Goal: Task Accomplishment & Management: Use online tool/utility

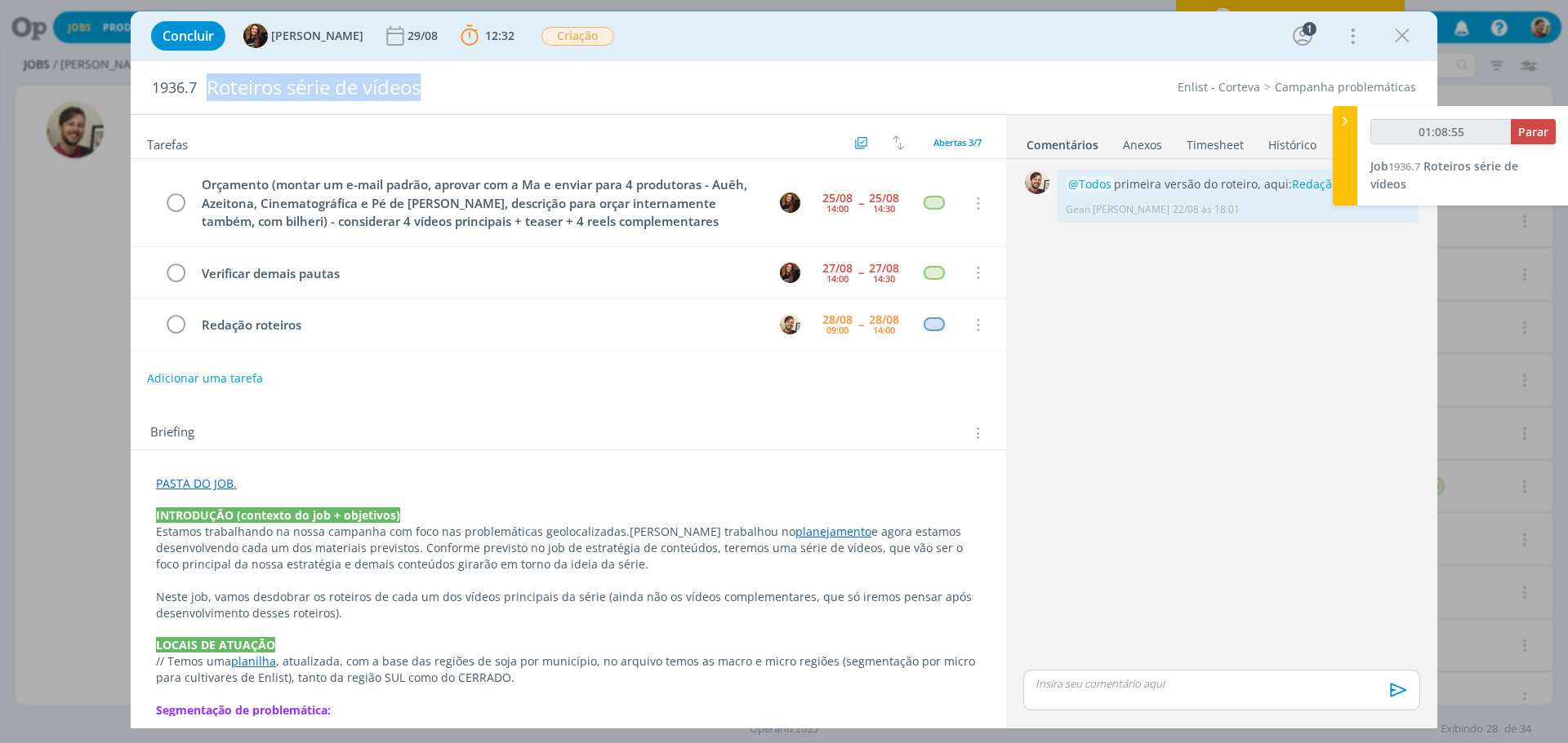
click at [210, 97] on div "Roteiros série de vídeos" at bounding box center [541, 88] width 682 height 40
click at [1413, 40] on icon "dialog" at bounding box center [1402, 36] width 25 height 25
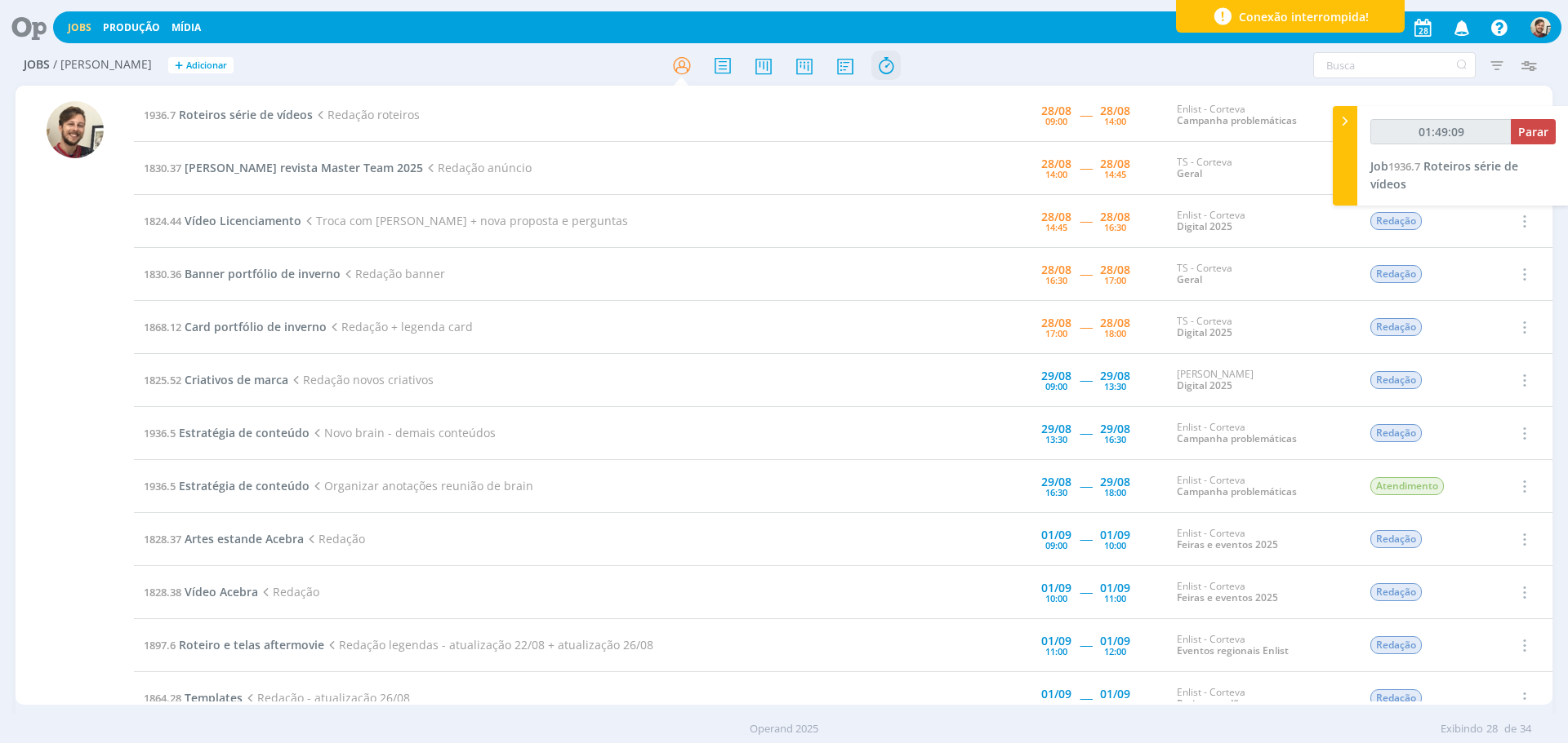
type input "01:51:13"
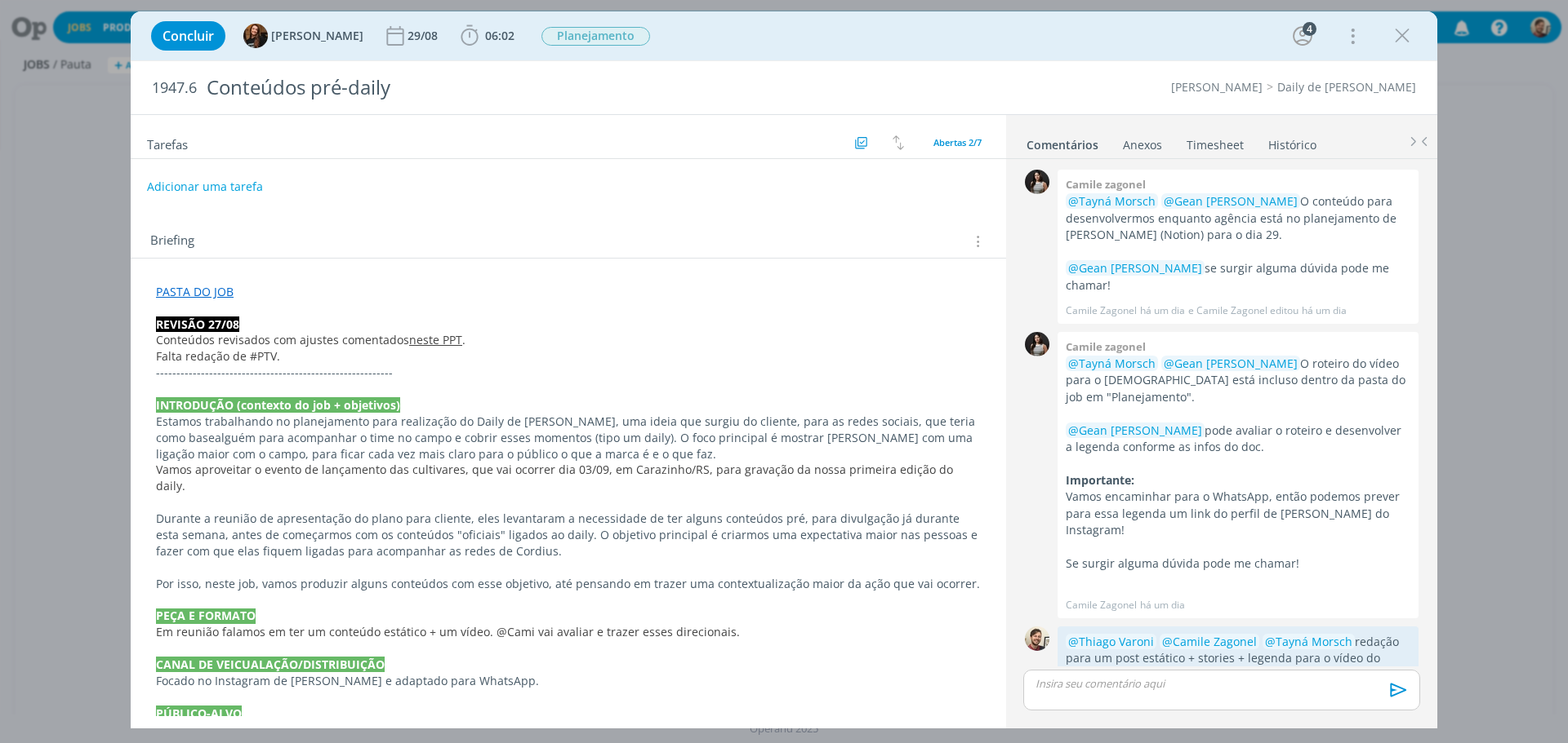
scroll to position [350, 0]
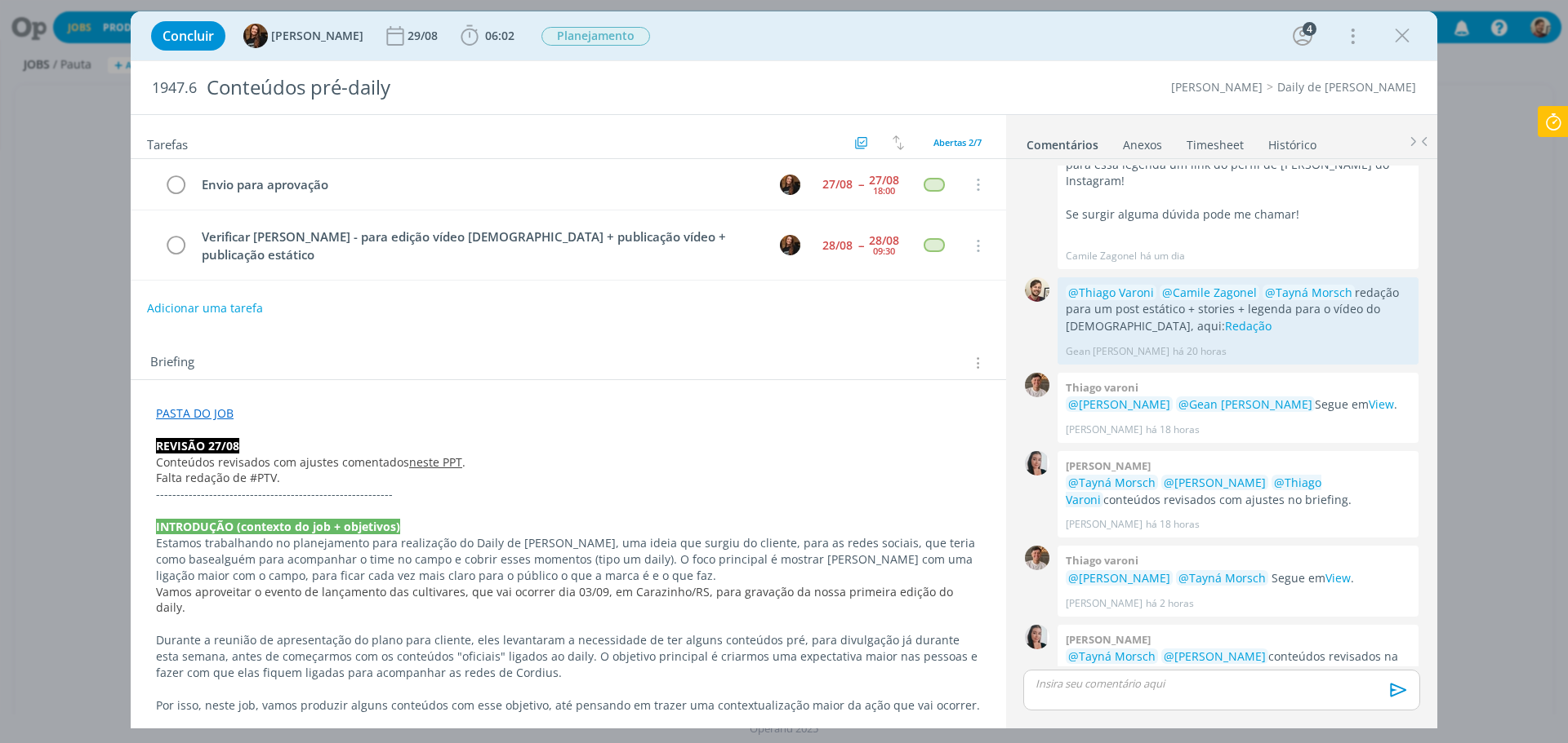
click at [736, 336] on div "Briefing Briefings Predefinidos Versões do Briefing Ver Briefing do Projeto" at bounding box center [568, 358] width 875 height 44
click at [741, 336] on div "Briefing Briefings Predefinidos Versões do Briefing Ver Briefing do Projeto" at bounding box center [568, 358] width 875 height 44
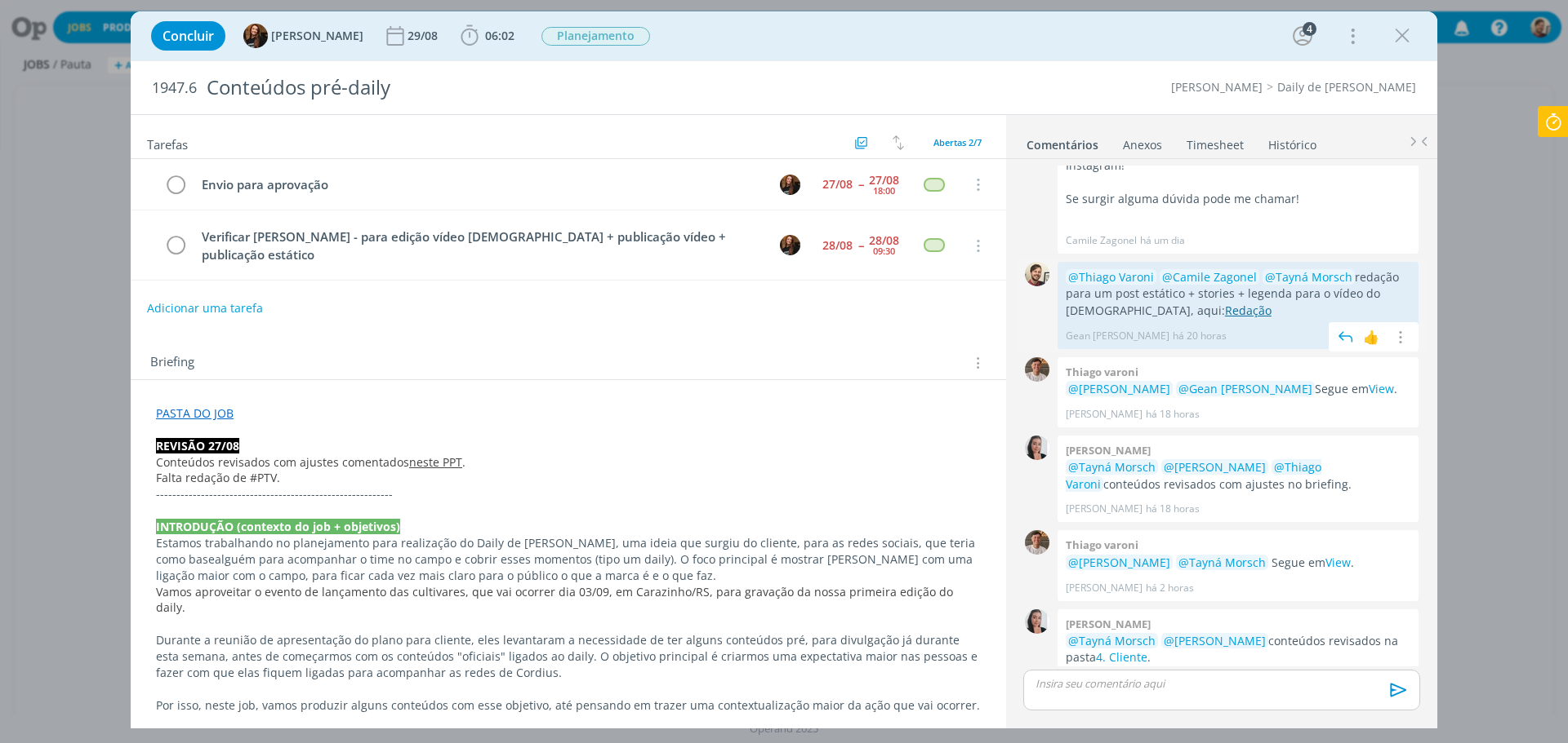
click at [1225, 303] on link "Redação" at bounding box center [1247, 310] width 47 height 16
click at [1101, 650] on link "4. Cliente" at bounding box center [1121, 657] width 51 height 16
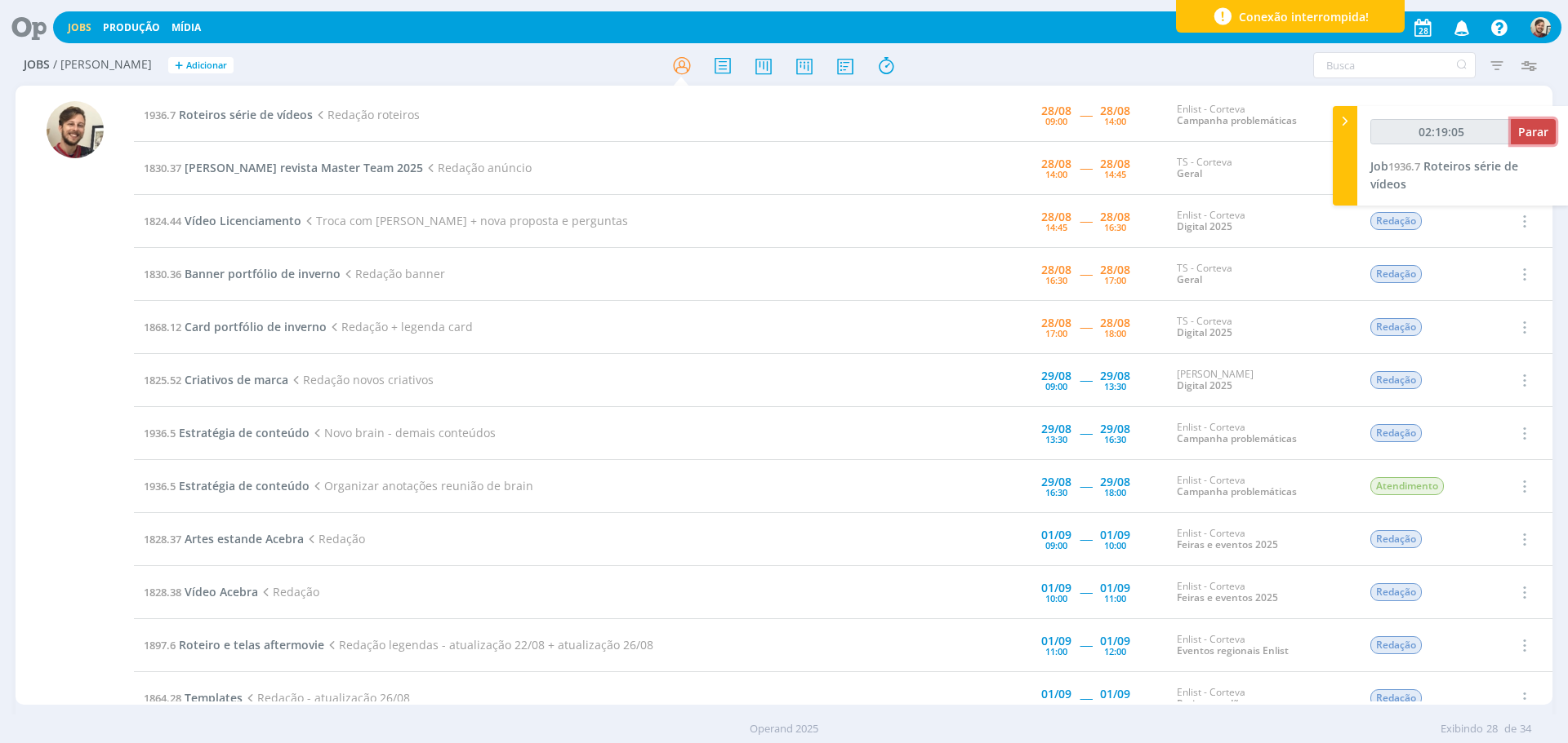
click at [1530, 139] on span "Parar" at bounding box center [1532, 131] width 30 height 16
type input "02:20:00"
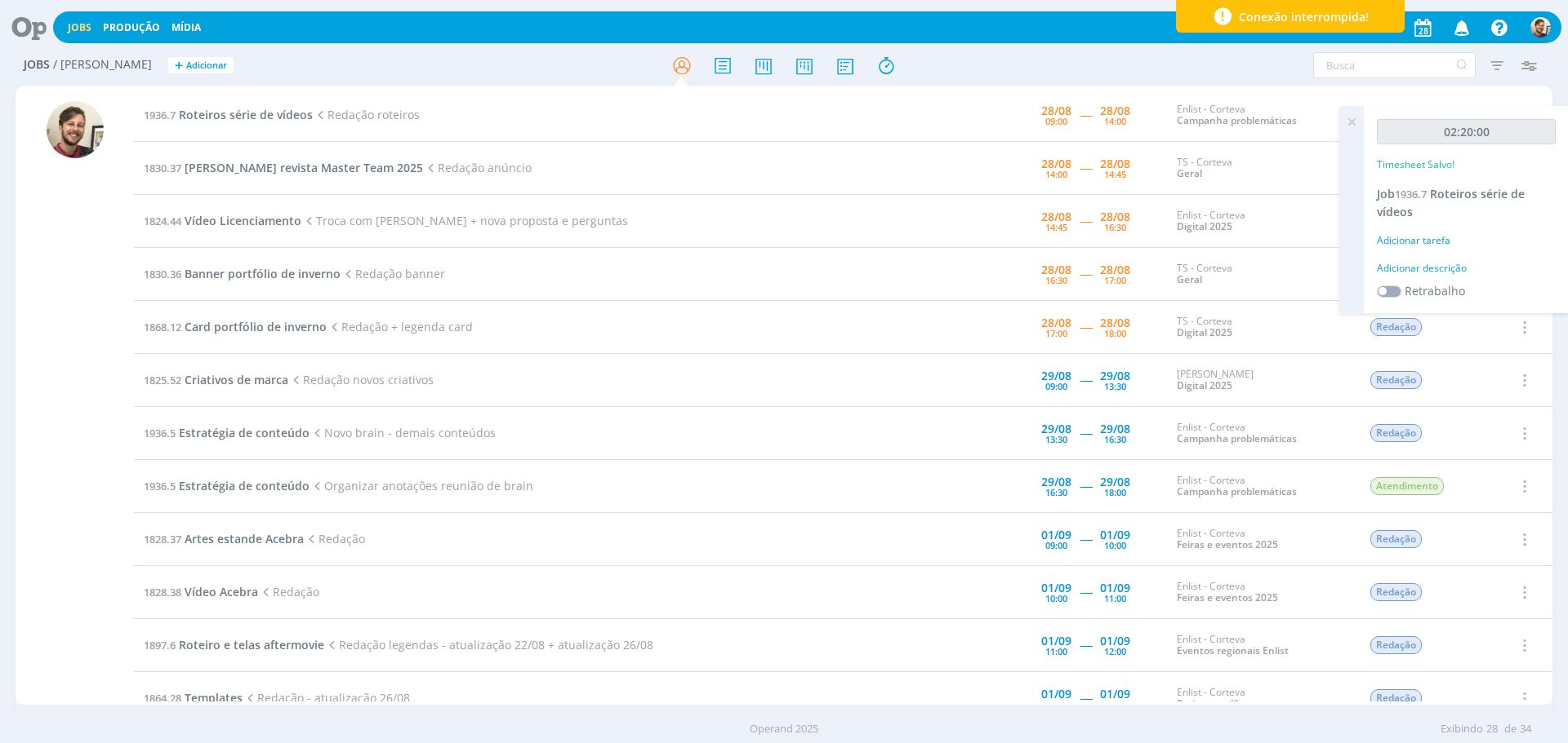
click at [1447, 265] on div "Adicionar descrição" at bounding box center [1466, 268] width 179 height 15
click at [1448, 274] on textarea at bounding box center [1466, 294] width 171 height 58
type textarea "redação"
click at [1538, 414] on div "02:20:00 Timesheet Salvo! Job 1936.7 Roteiros série de vídeos Adicionar tarefa …" at bounding box center [1466, 265] width 205 height 319
click at [1530, 405] on span "Salvar" at bounding box center [1527, 400] width 34 height 16
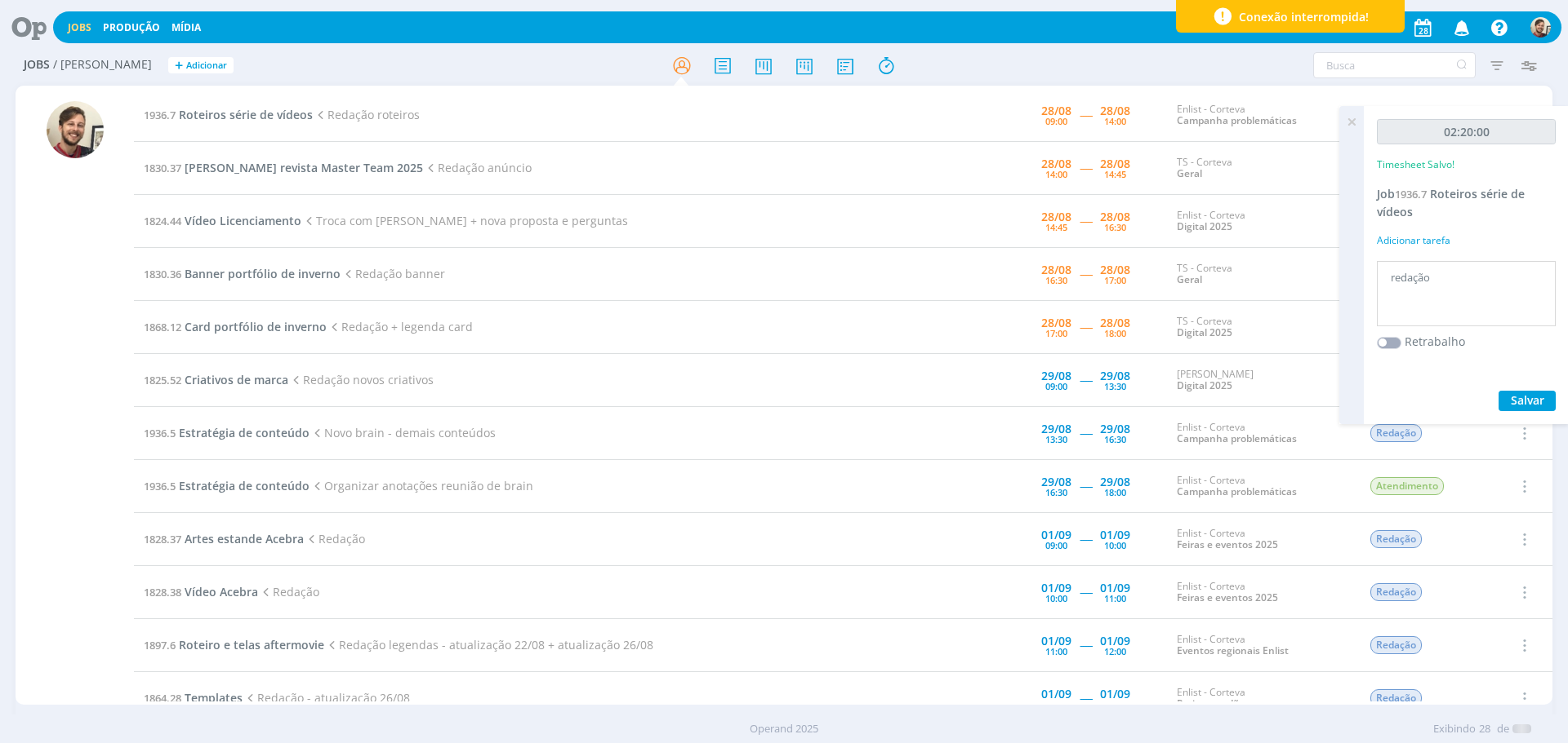
click at [1353, 121] on icon at bounding box center [1352, 121] width 29 height 32
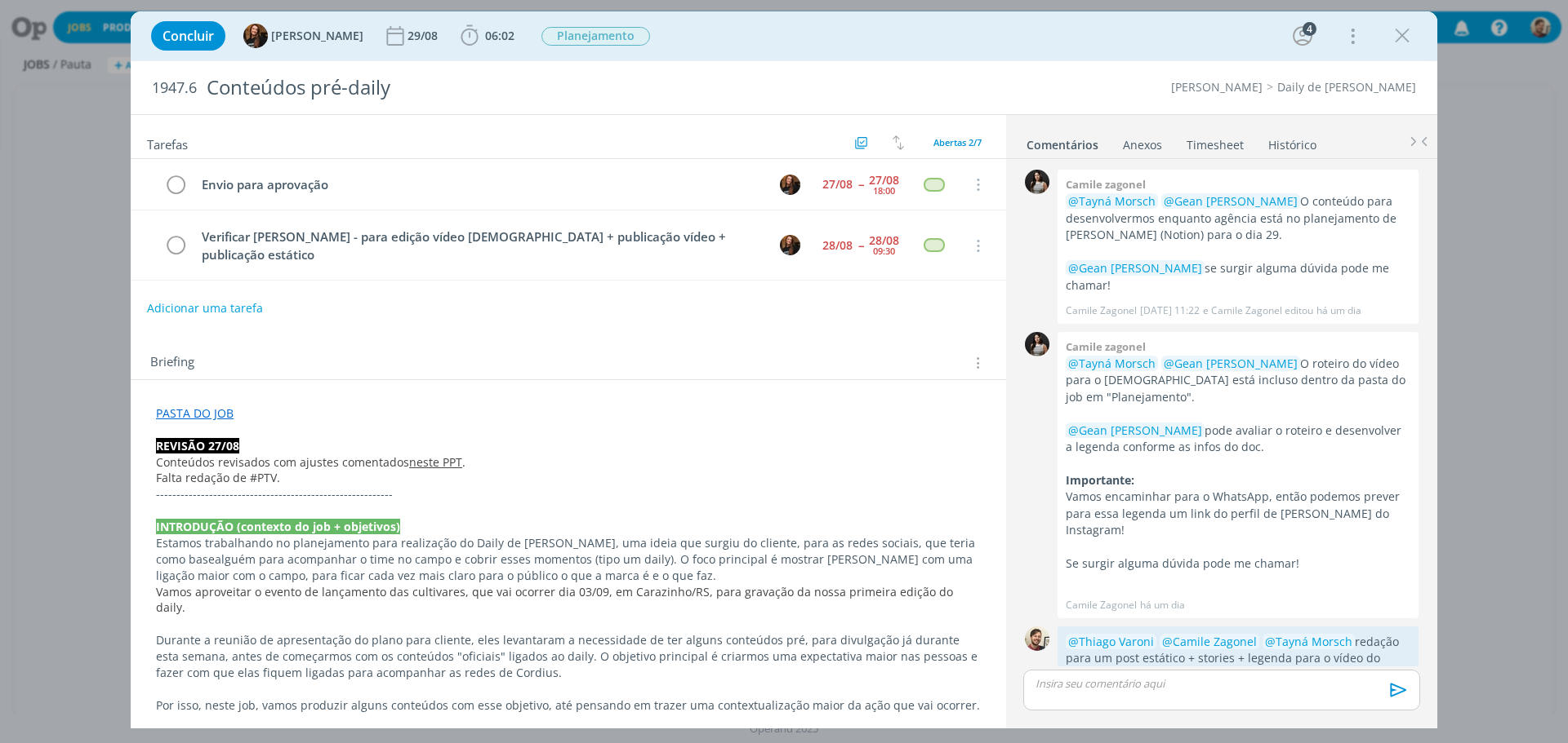
scroll to position [365, 0]
